Goal: Task Accomplishment & Management: Use online tool/utility

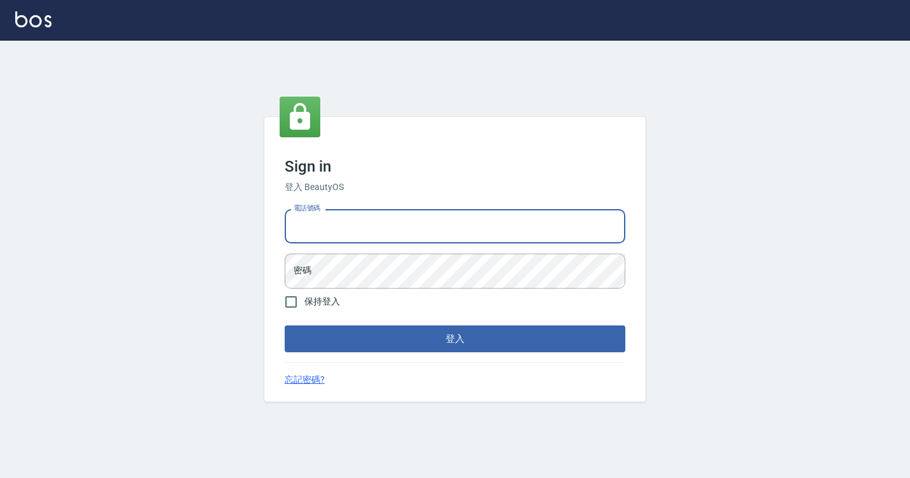
type input "7812080"
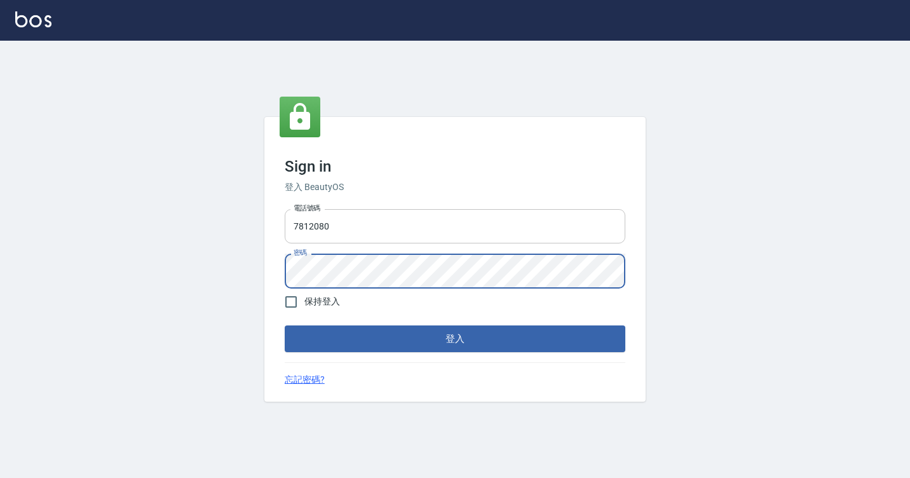
click at [285, 325] on button "登入" at bounding box center [455, 338] width 341 height 27
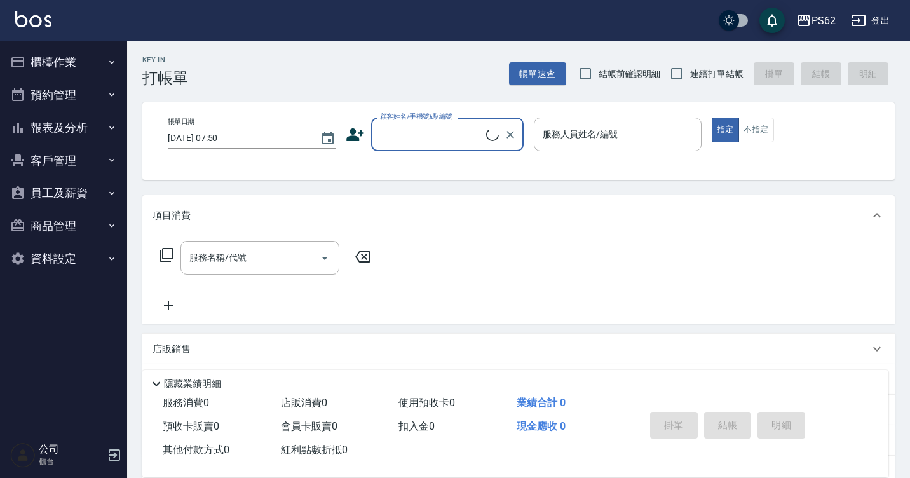
click at [31, 49] on button "櫃檯作業" at bounding box center [63, 62] width 117 height 33
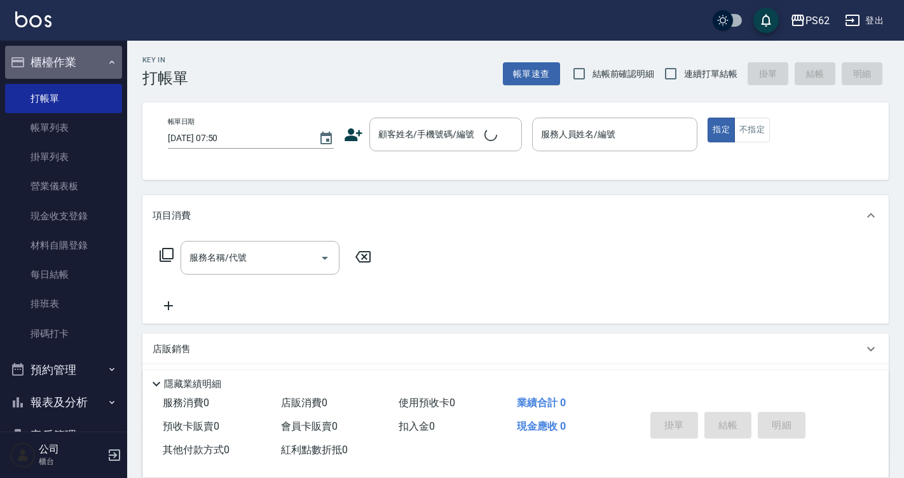
click at [31, 49] on button "櫃檯作業" at bounding box center [63, 62] width 117 height 33
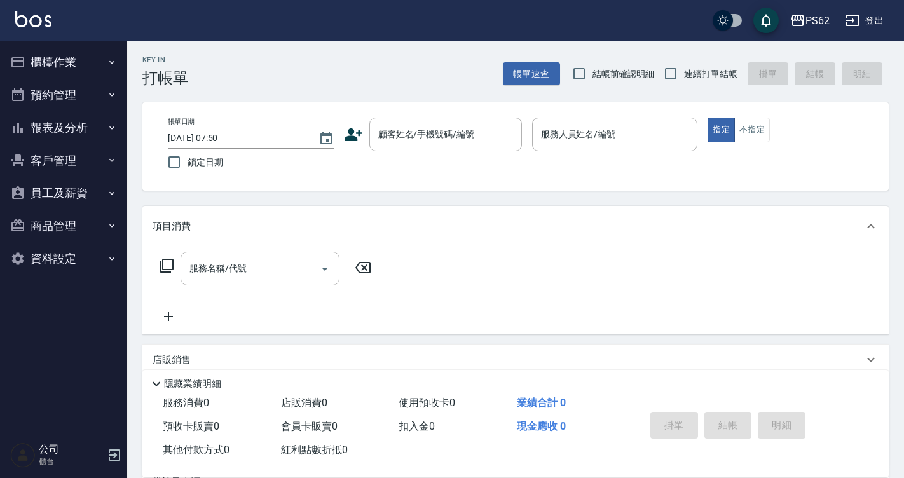
click at [55, 71] on button "櫃檯作業" at bounding box center [63, 62] width 117 height 33
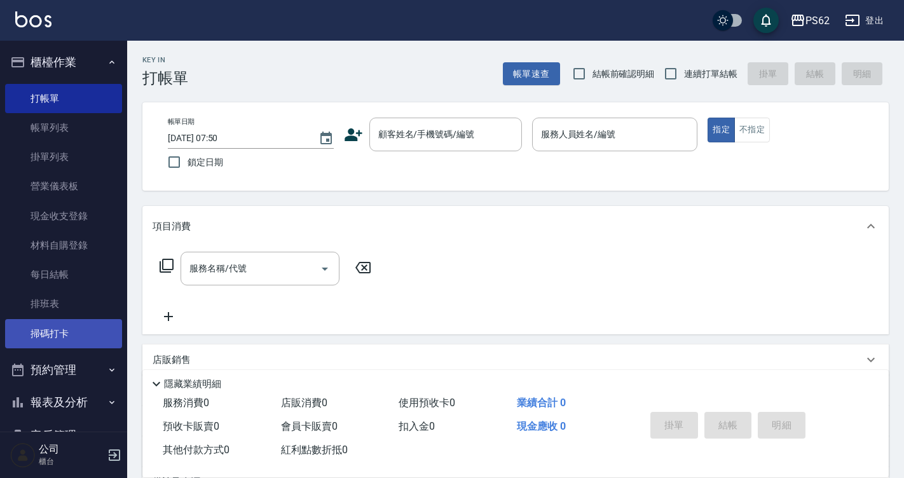
click at [70, 327] on link "掃碼打卡" at bounding box center [63, 333] width 117 height 29
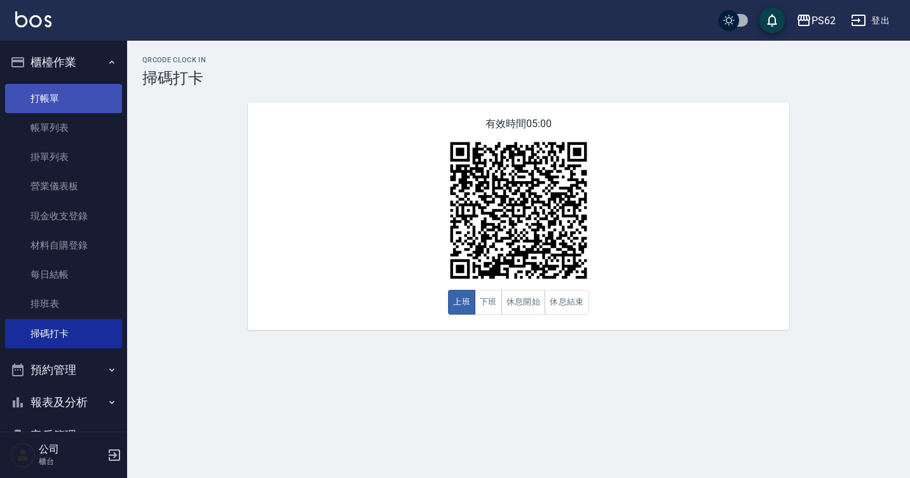
click at [76, 98] on link "打帳單" at bounding box center [63, 98] width 117 height 29
